Goal: Transaction & Acquisition: Purchase product/service

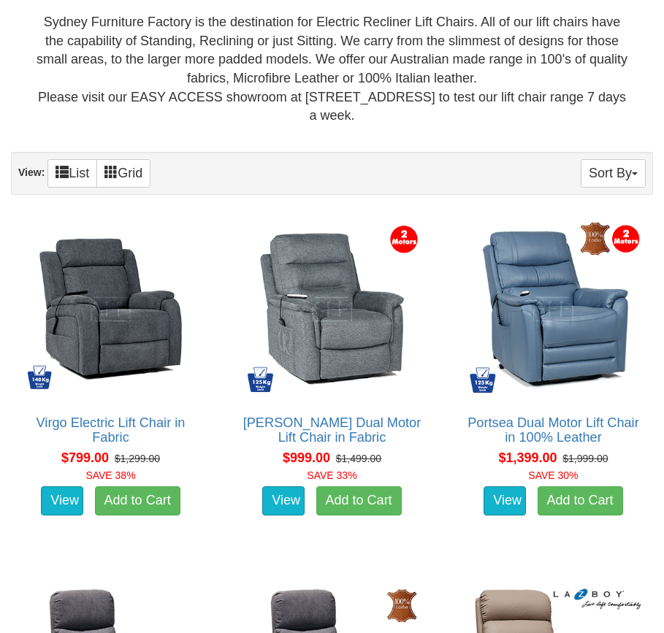
scroll to position [730, 0]
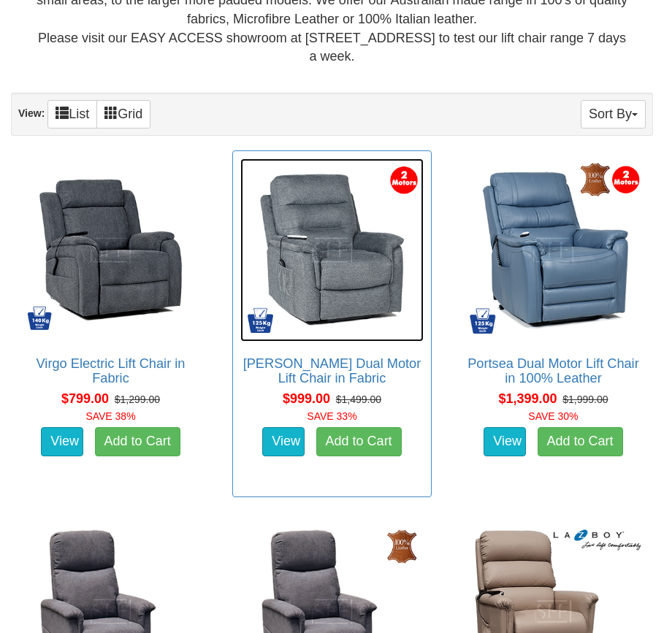
click at [317, 256] on img at bounding box center [331, 249] width 183 height 183
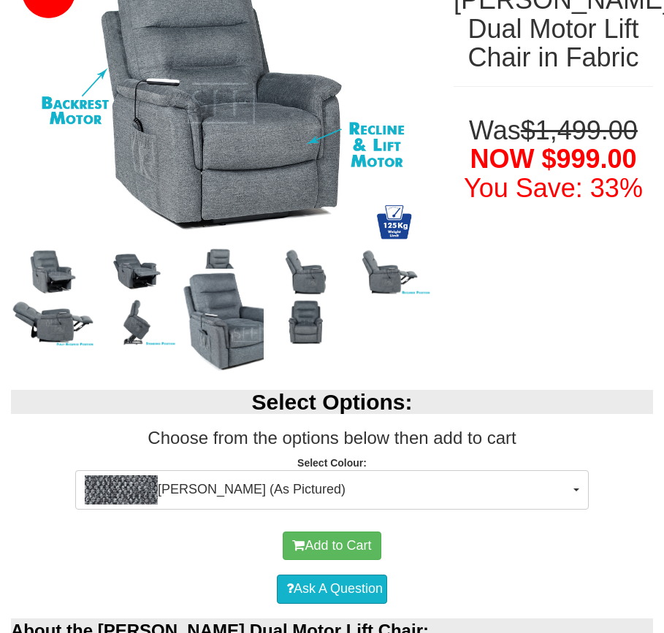
scroll to position [438, 0]
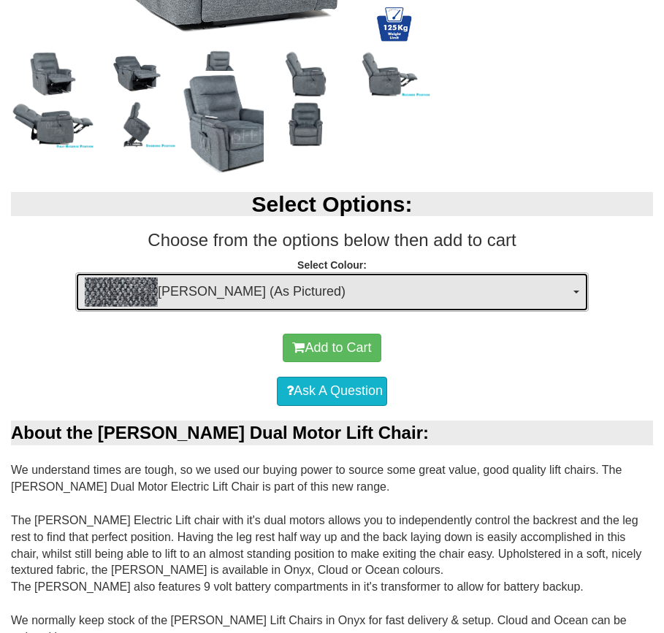
click at [166, 287] on span "Mia Onyx (As Pictured)" at bounding box center [327, 291] width 485 height 29
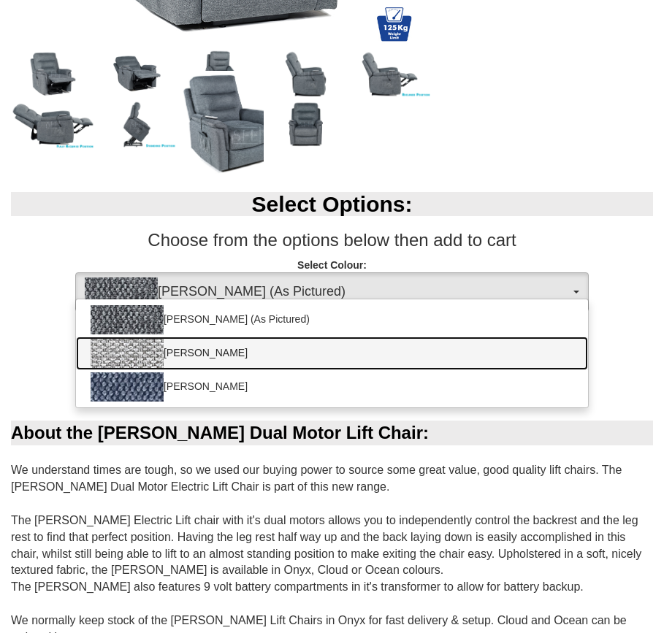
click at [163, 348] on img at bounding box center [127, 353] width 73 height 29
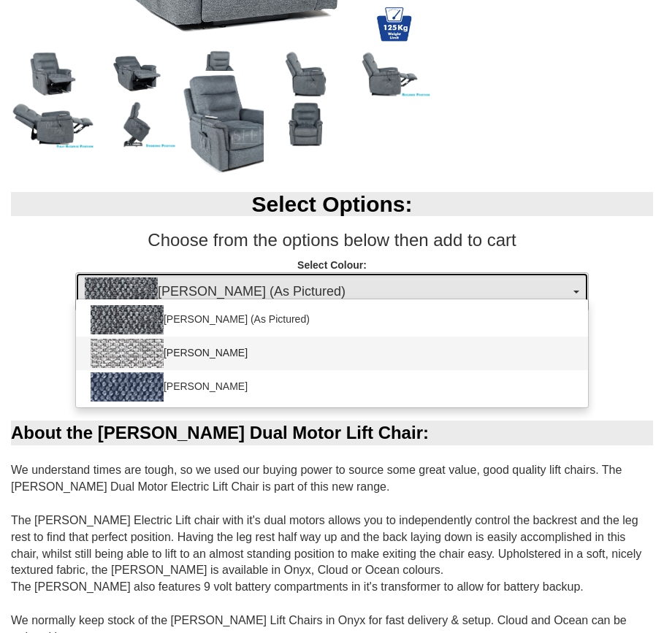
select select "2029"
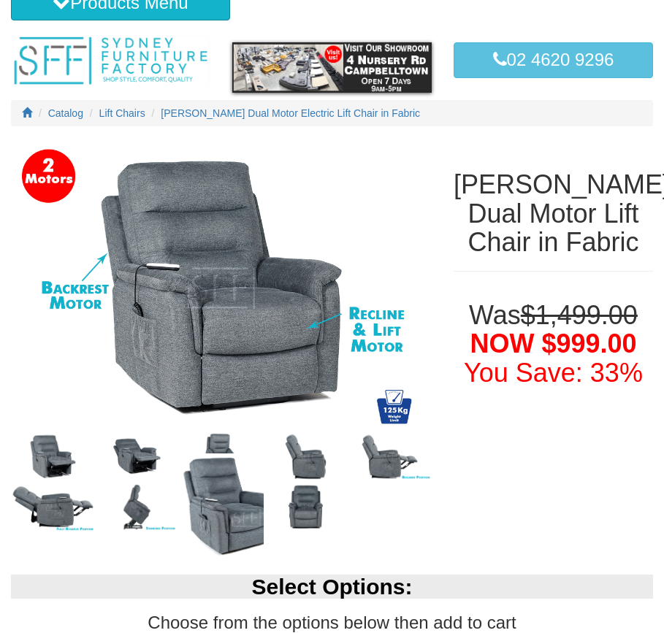
scroll to position [73, 0]
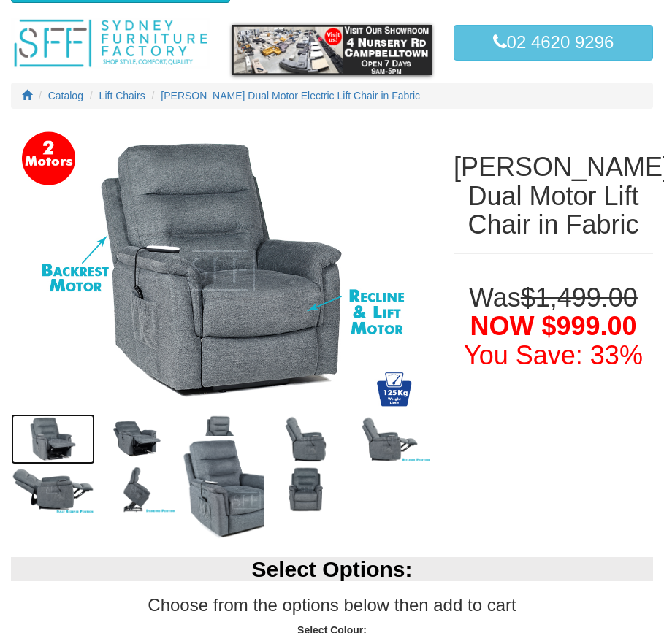
click at [54, 432] on img at bounding box center [53, 439] width 84 height 50
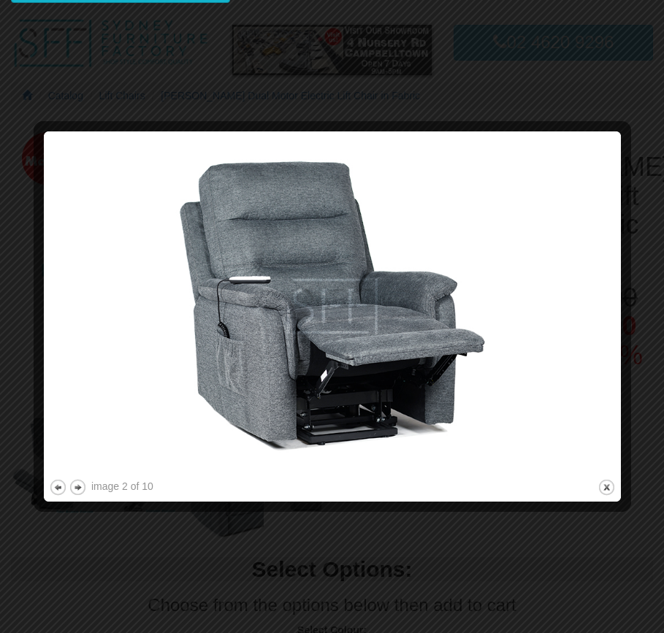
click at [607, 477] on div "image 2 of 10 previous next close" at bounding box center [332, 317] width 567 height 360
click at [604, 486] on button "close" at bounding box center [606, 487] width 18 height 18
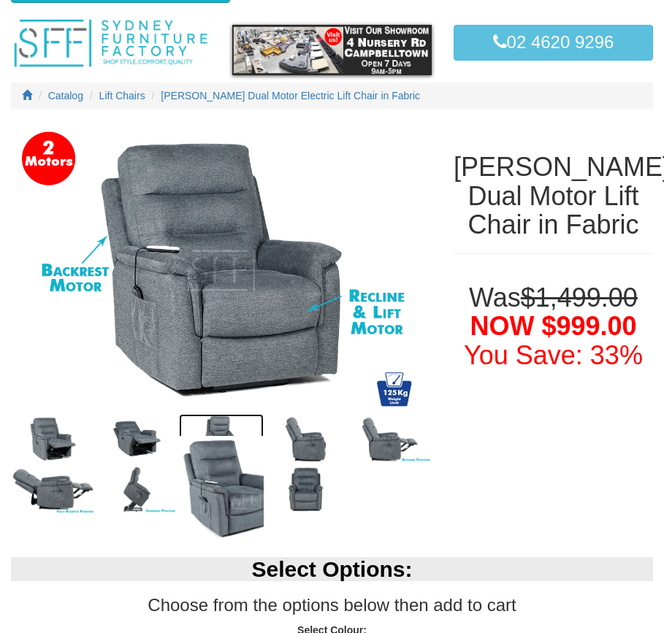
click at [231, 426] on img at bounding box center [221, 439] width 84 height 50
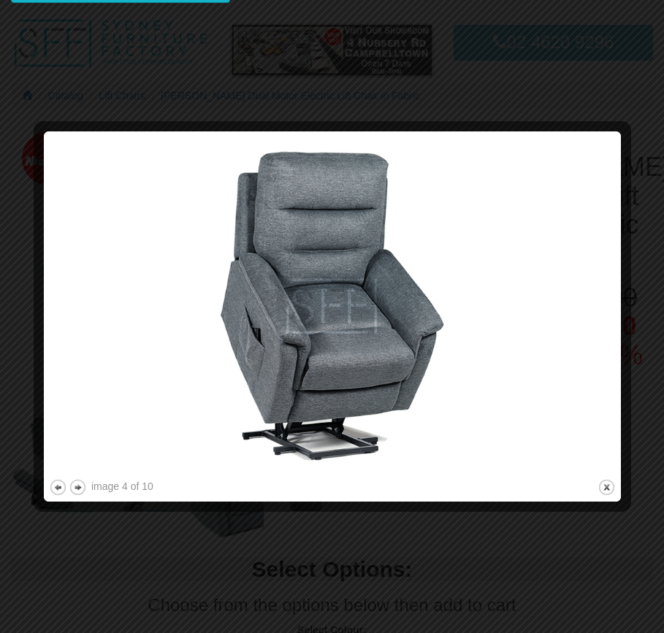
click at [376, 541] on div at bounding box center [332, 316] width 664 height 633
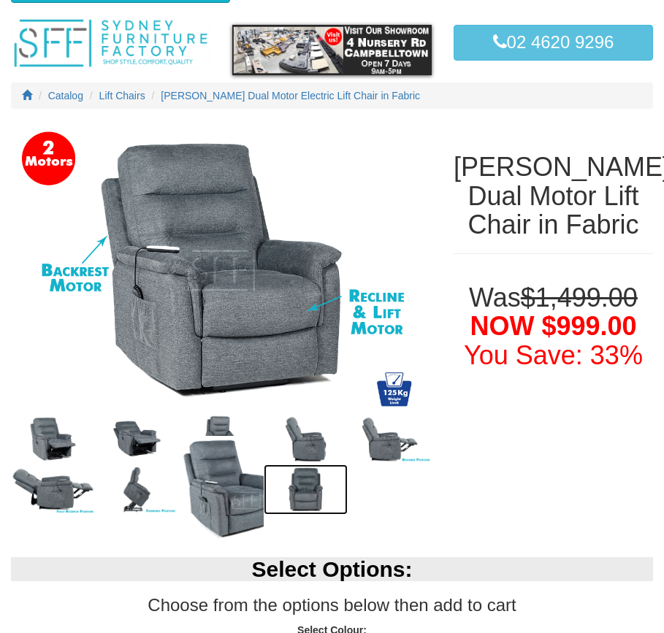
click at [317, 497] on img at bounding box center [306, 489] width 84 height 50
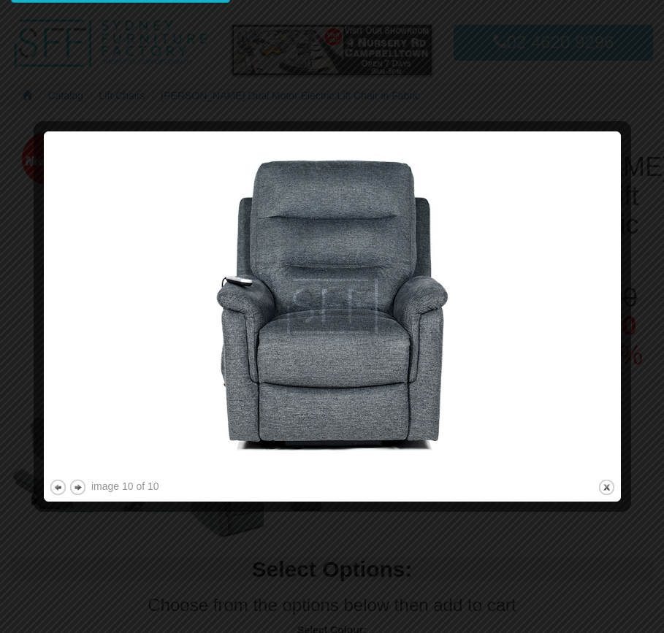
click at [329, 536] on div at bounding box center [332, 316] width 664 height 633
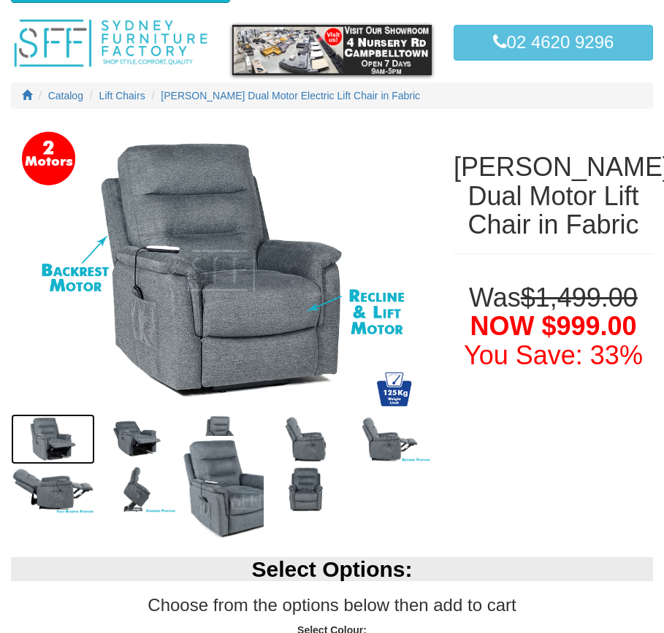
click at [64, 440] on img at bounding box center [53, 439] width 84 height 50
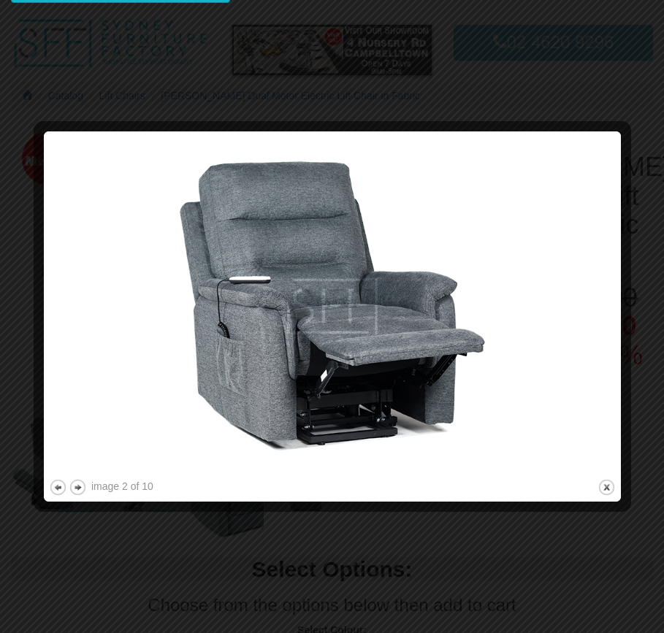
click at [256, 115] on div at bounding box center [332, 316] width 664 height 633
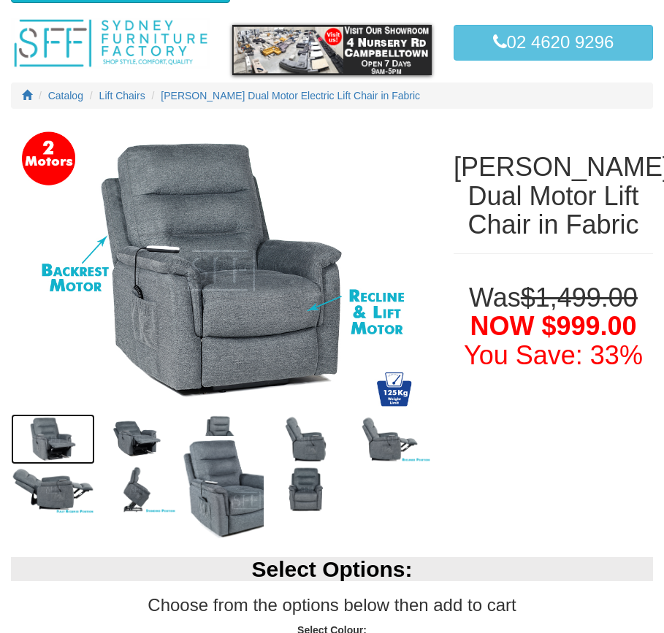
scroll to position [146, 0]
